Goal: Transaction & Acquisition: Purchase product/service

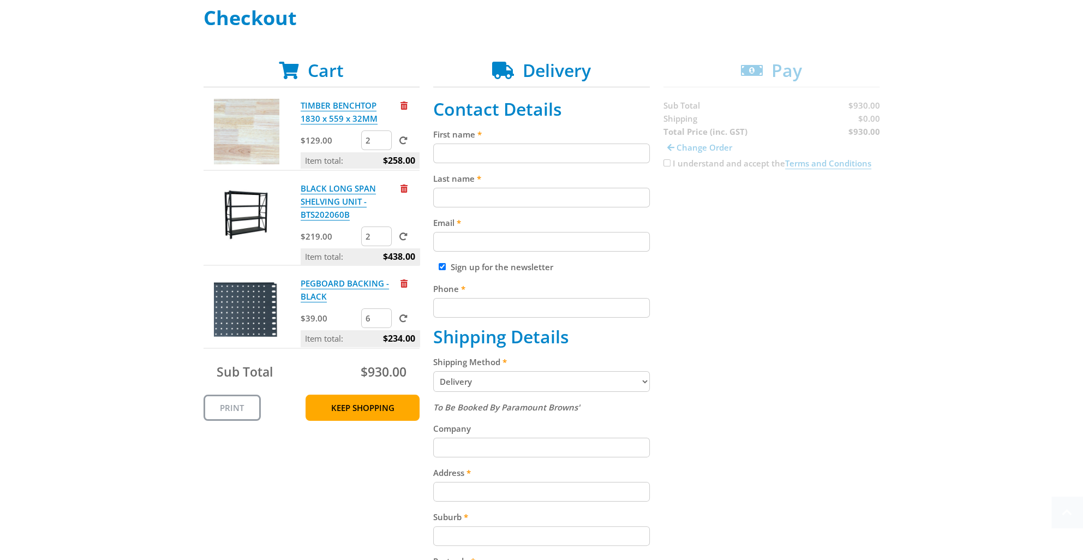
scroll to position [218, 0]
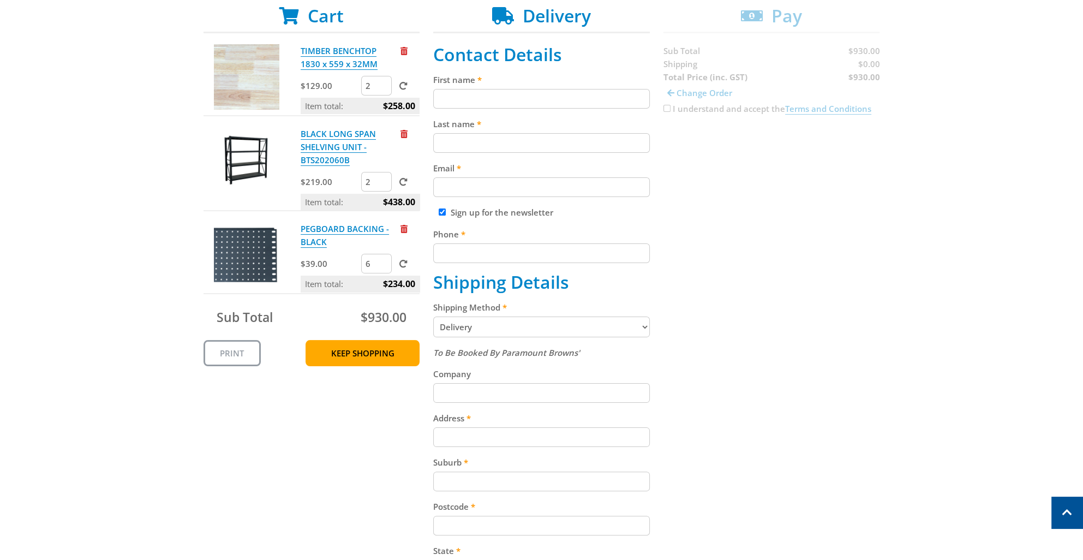
click at [639, 327] on select "Pickup from Gepps Cross Delivery" at bounding box center [541, 326] width 217 height 21
click at [433, 316] on select "Pickup from Gepps Cross Delivery" at bounding box center [541, 326] width 217 height 21
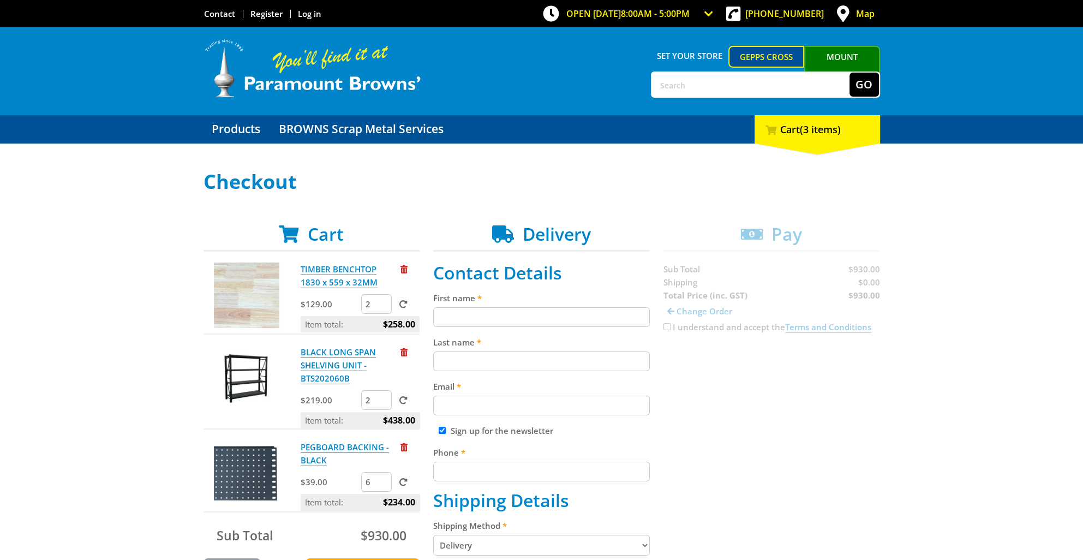
scroll to position [109, 0]
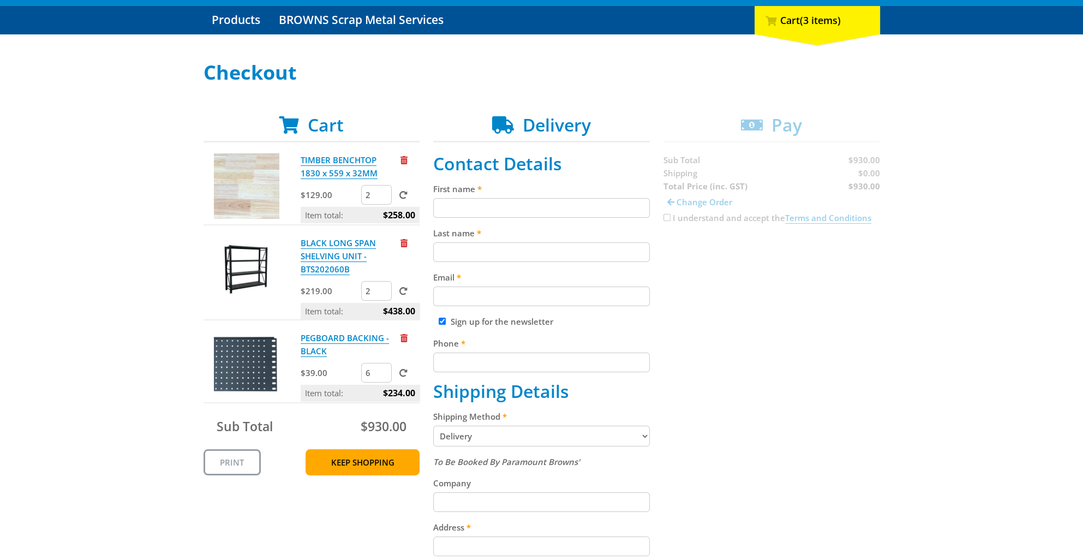
click at [375, 374] on input "6" at bounding box center [376, 373] width 31 height 20
click at [401, 337] on span "Remove from cart" at bounding box center [403, 338] width 7 height 8
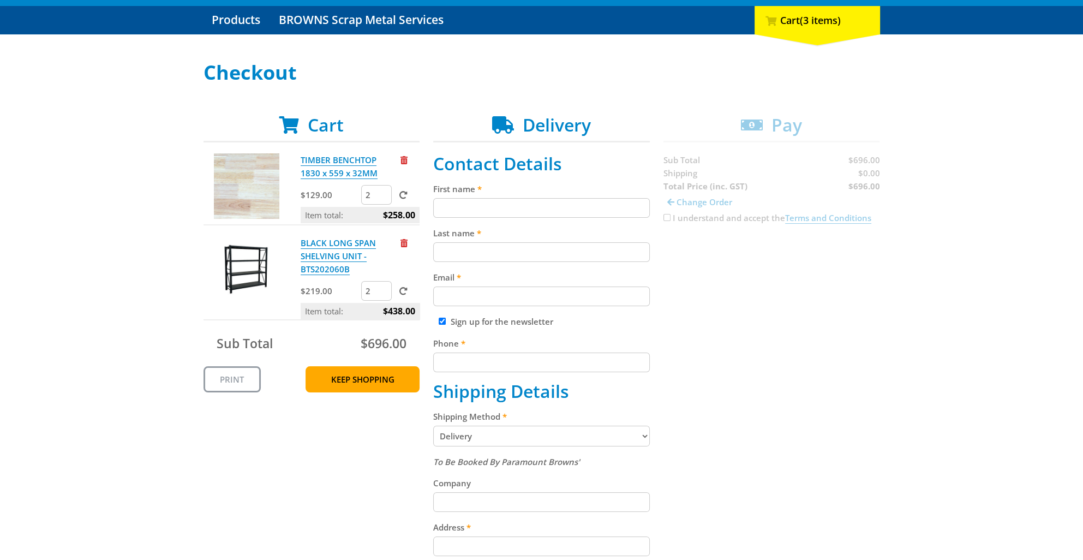
scroll to position [0, 0]
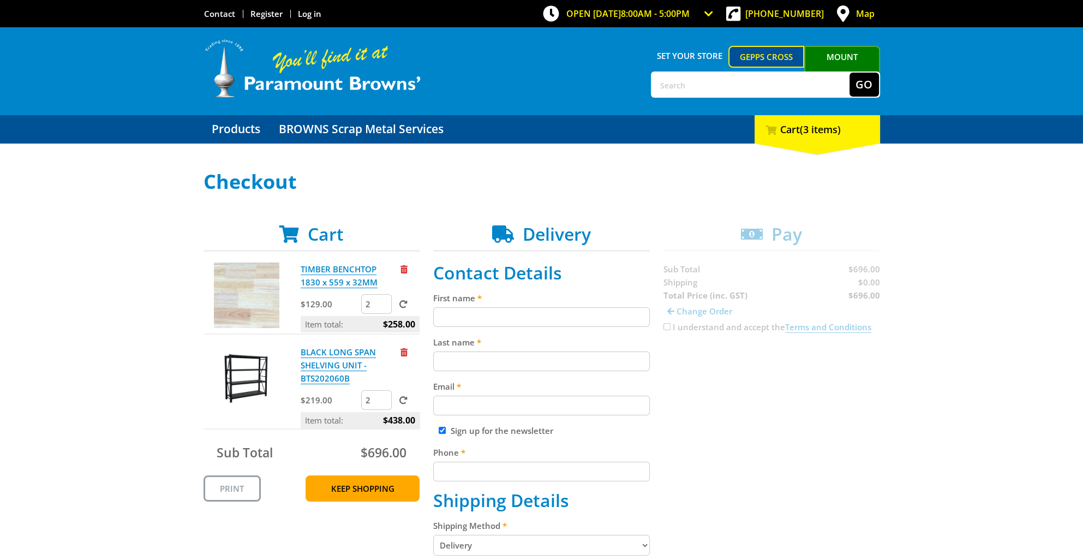
click at [656, 85] on input "text" at bounding box center [750, 85] width 197 height 24
type input "mdf"
click at [849, 73] on button "Go" at bounding box center [863, 85] width 29 height 24
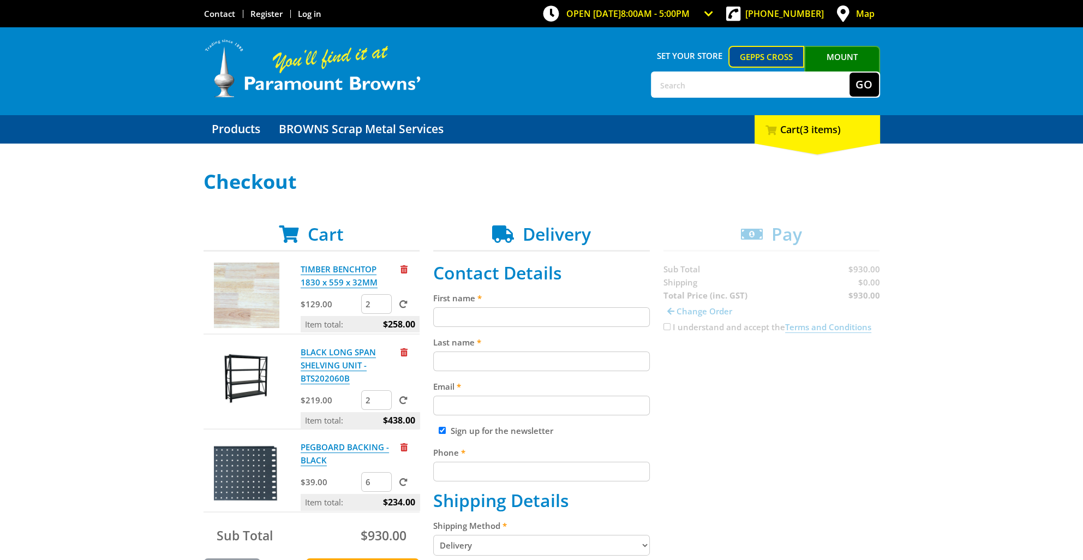
click at [370, 400] on input "2" at bounding box center [376, 400] width 31 height 20
type input "4"
click at [400, 397] on span at bounding box center [403, 400] width 8 height 8
click at [0, 0] on input "submit" at bounding box center [0, 0] width 0 height 0
click at [473, 317] on input "First name" at bounding box center [541, 317] width 217 height 20
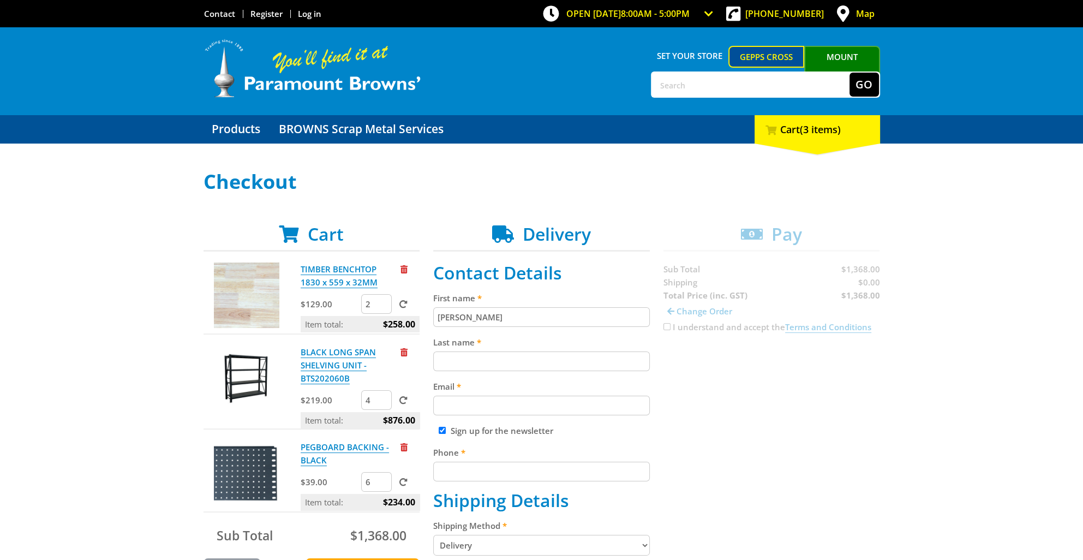
type input "jacob"
type input "faulkner"
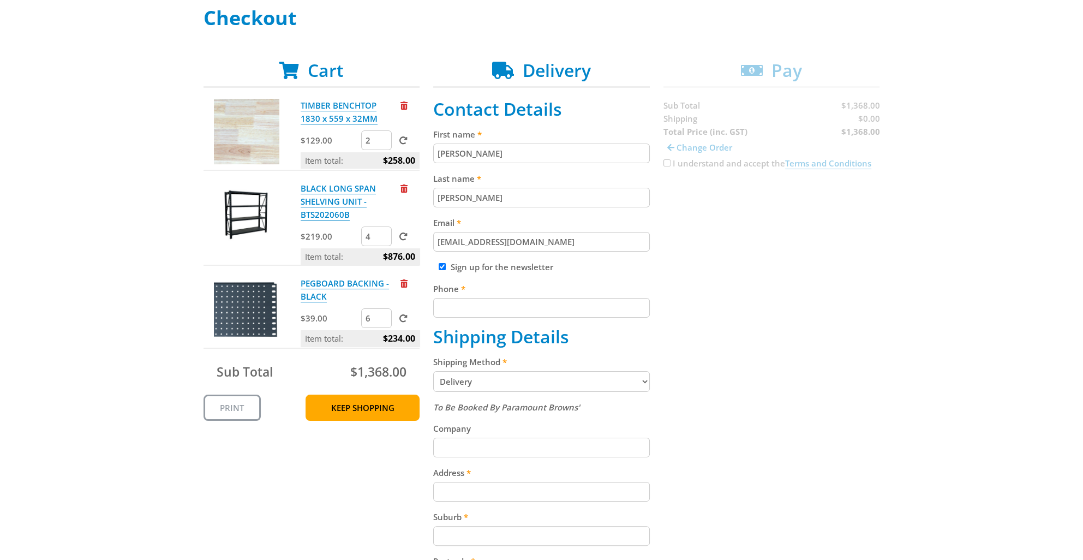
type input "jfaulkner02@bigpond.com"
click at [480, 313] on input "Phone" at bounding box center [541, 308] width 217 height 20
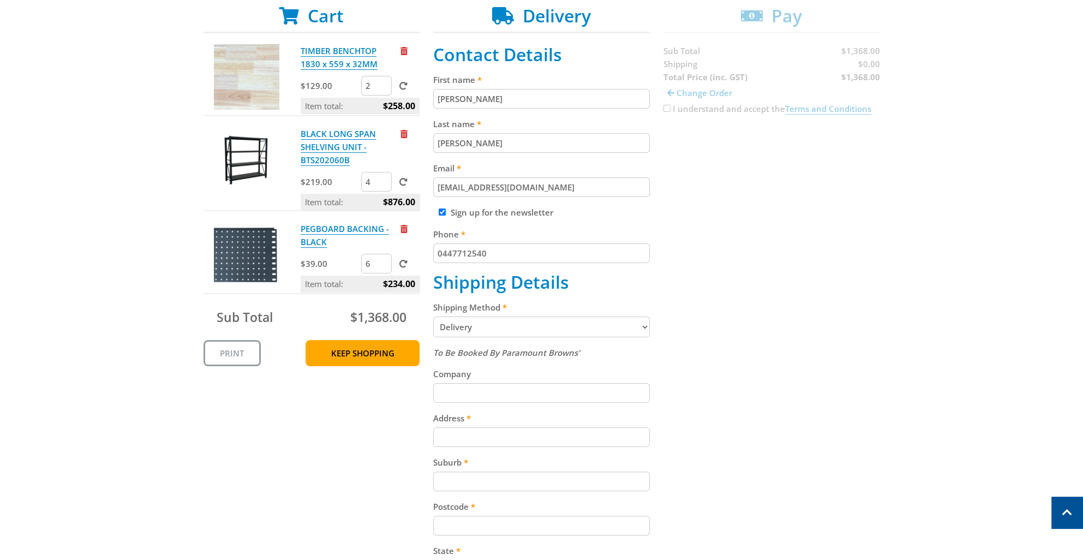
scroll to position [327, 0]
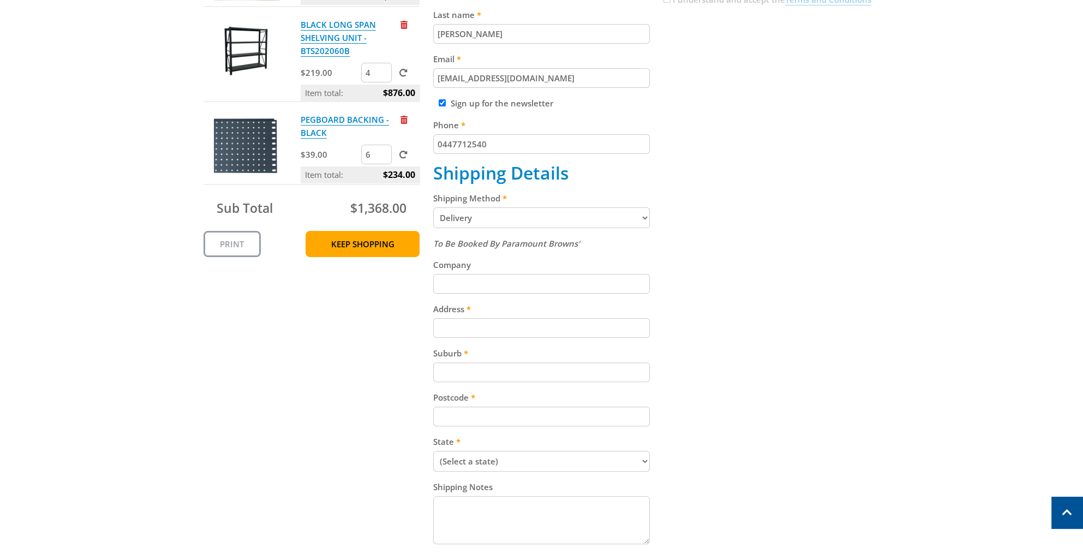
type input "0447712540"
click at [483, 328] on input "Address" at bounding box center [541, 328] width 217 height 20
type input "19 Edith street"
click at [472, 374] on input "Suburb" at bounding box center [541, 372] width 217 height 20
type input "Stirling north"
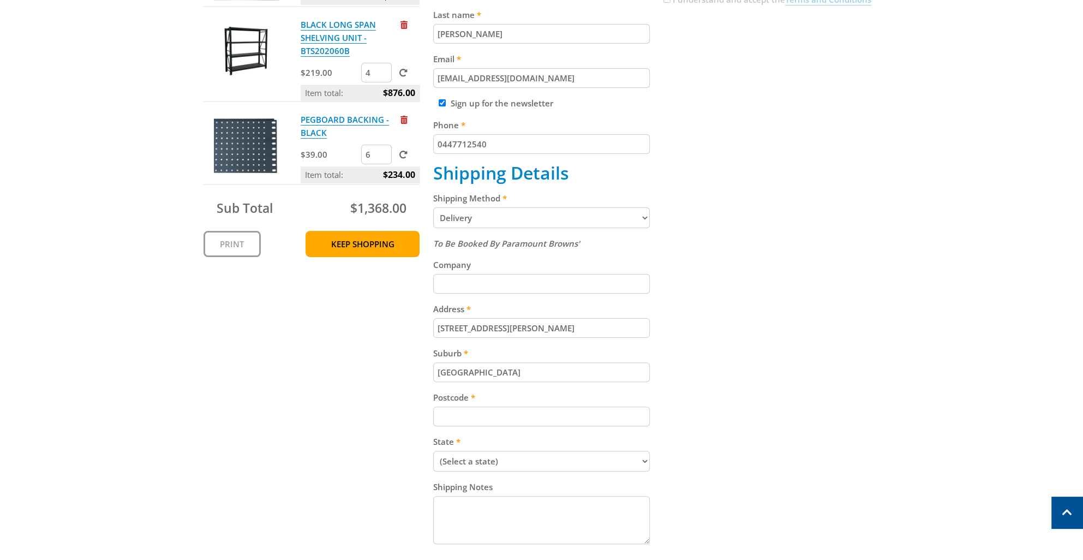
click at [484, 411] on input "Postcode" at bounding box center [541, 416] width 217 height 20
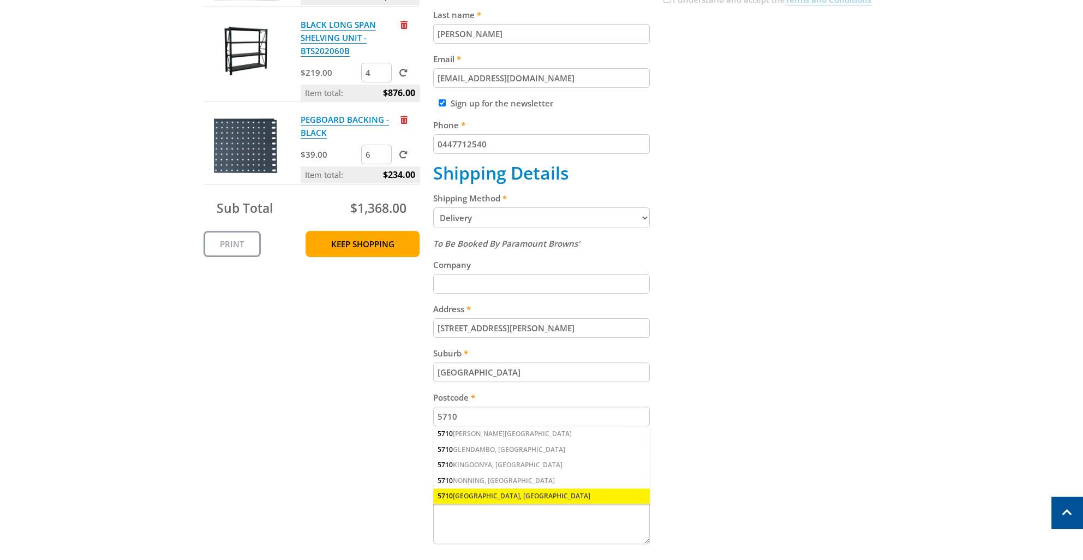
type input "5710"
click at [495, 495] on div "5710 PORT AUGUSTA, SA" at bounding box center [541, 495] width 217 height 15
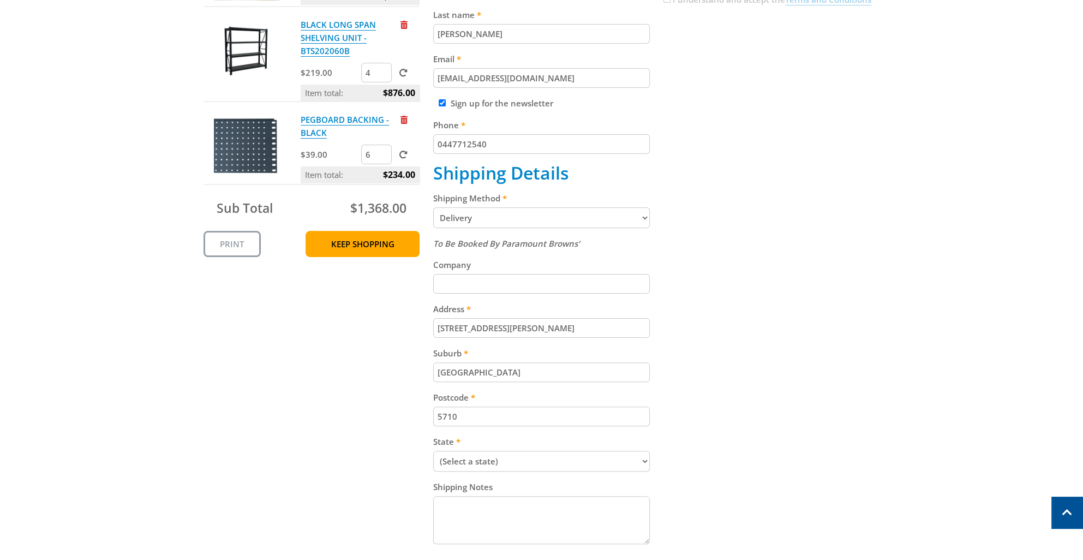
click at [515, 419] on input "5710" at bounding box center [541, 416] width 217 height 20
click at [644, 455] on select "(Select a state) South Australia Victoria New South Wales Queensland Western Au…" at bounding box center [541, 461] width 217 height 21
click at [755, 441] on div "Cart TIMBER BENCHTOP 1830 x 559 x 32MM $129.00 2 Item total: $258.00 BLACK LONG…" at bounding box center [541, 245] width 676 height 698
click at [558, 458] on select "(Select a state) South Australia Victoria New South Wales Queensland Western Au…" at bounding box center [541, 461] width 217 height 21
select select "SA"
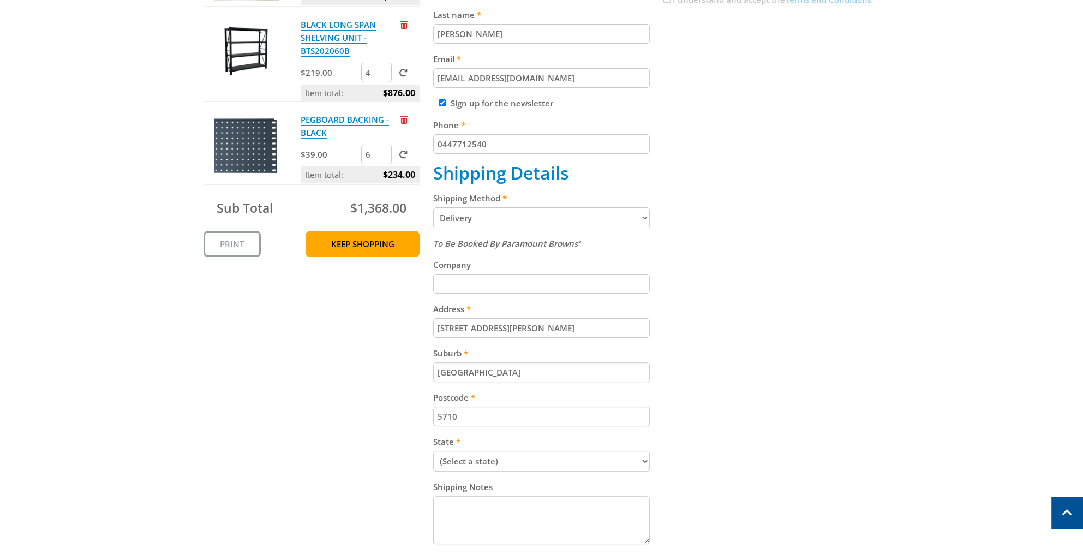
click at [433, 451] on select "(Select a state) South Australia Victoria New South Wales Queensland Western Au…" at bounding box center [541, 461] width 217 height 21
click at [539, 480] on label "Shipping Notes" at bounding box center [541, 486] width 217 height 13
click at [539, 496] on textarea "Shipping Notes" at bounding box center [541, 520] width 217 height 48
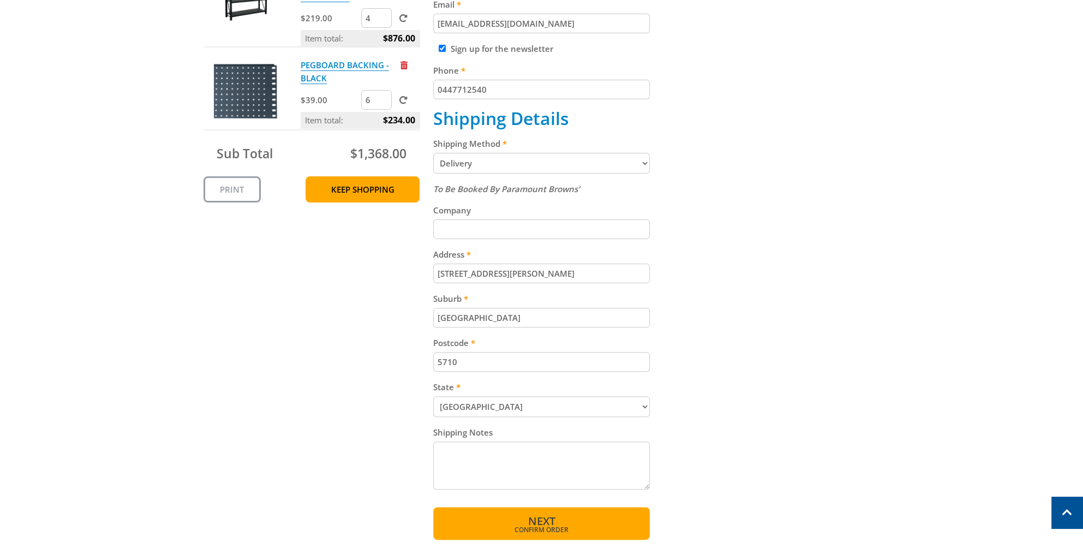
click at [536, 526] on span "Confirm order" at bounding box center [542, 529] width 170 height 7
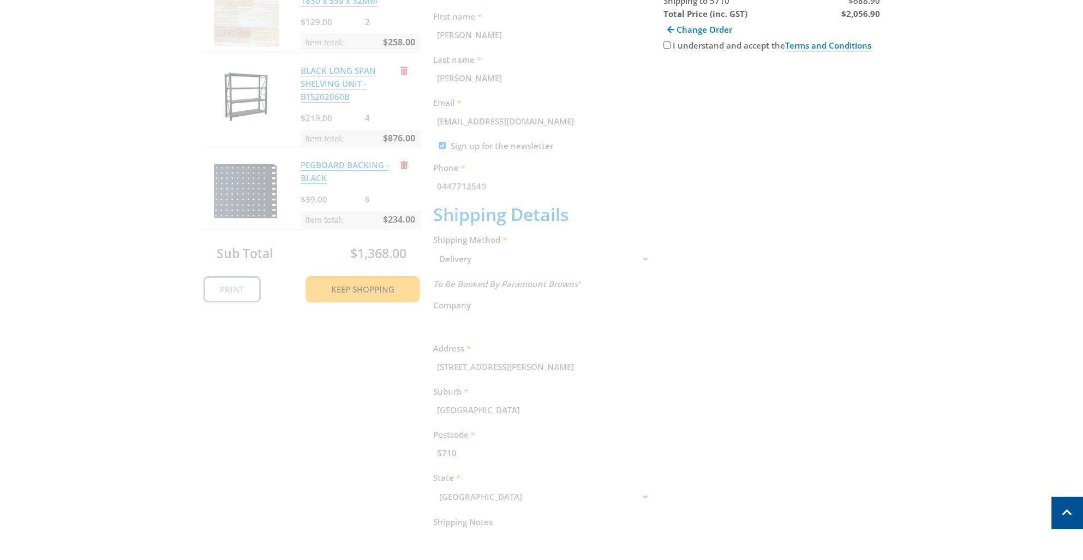
scroll to position [224, 0]
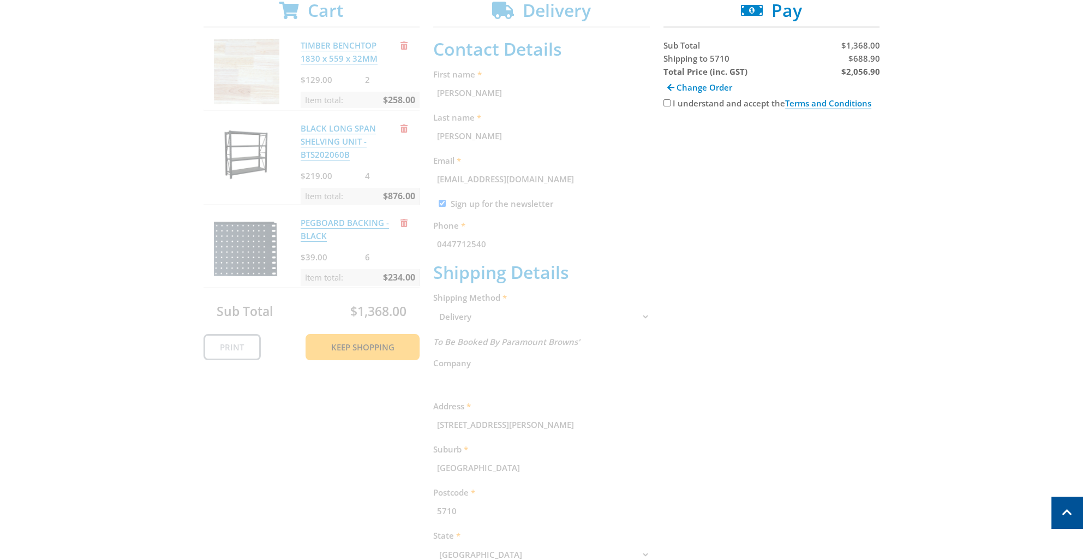
click at [667, 105] on input "I understand and accept the Terms and Conditions" at bounding box center [666, 102] width 7 height 7
checkbox input "true"
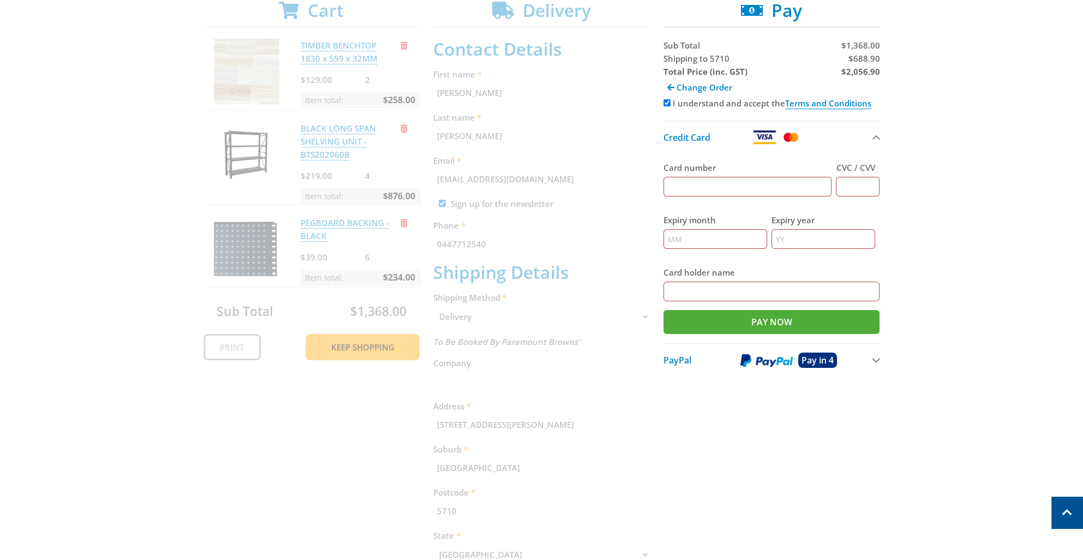
click at [723, 467] on div "Cart TIMBER BENCHTOP 1830 x 559 x 32MM $129.00 2 Item total: $258.00 BLACK LONG…" at bounding box center [541, 343] width 676 height 686
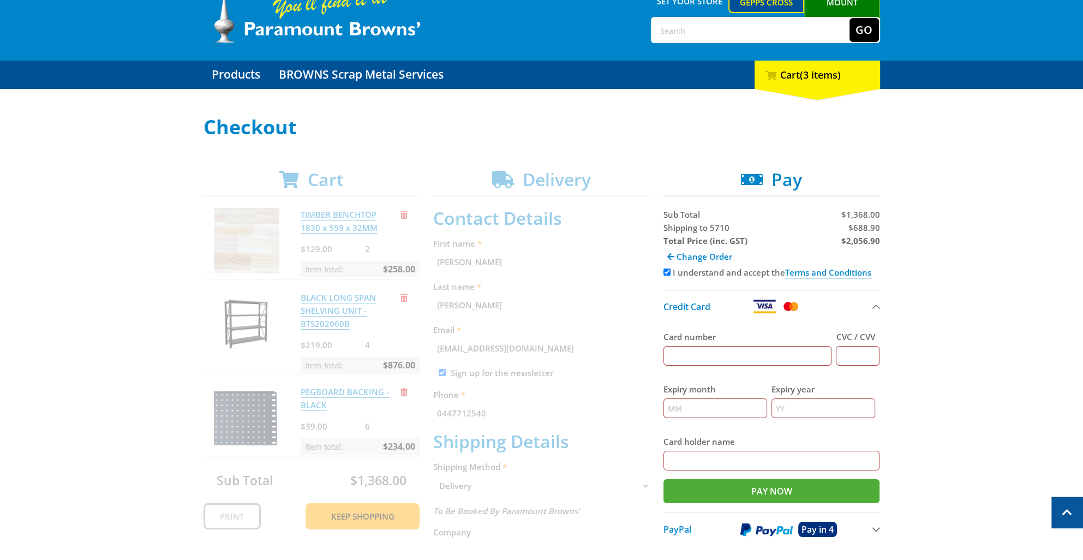
scroll to position [0, 0]
